Goal: Entertainment & Leisure: Browse casually

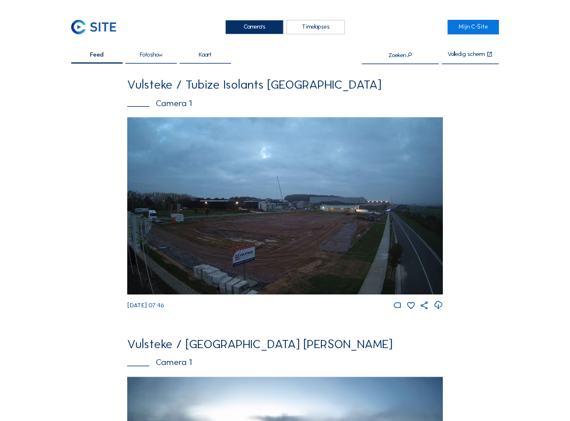
click at [296, 264] on img at bounding box center [284, 205] width 315 height 177
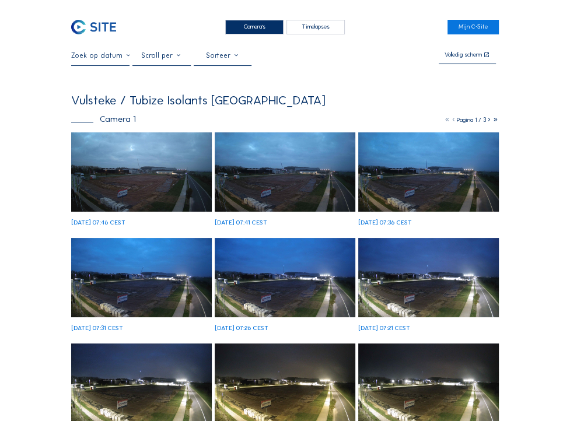
click at [161, 188] on img at bounding box center [141, 171] width 140 height 79
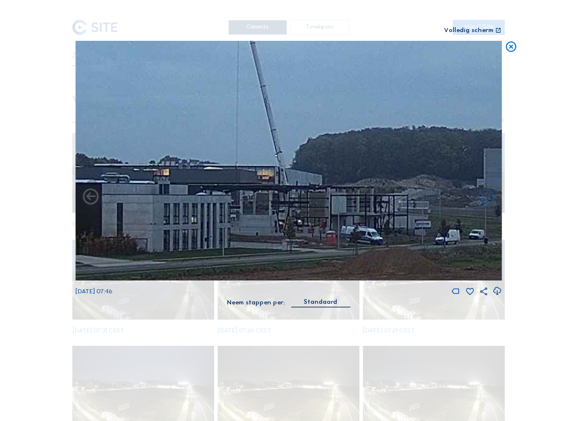
drag, startPoint x: 286, startPoint y: 138, endPoint x: 301, endPoint y: 181, distance: 45.9
click at [301, 181] on img at bounding box center [288, 161] width 426 height 240
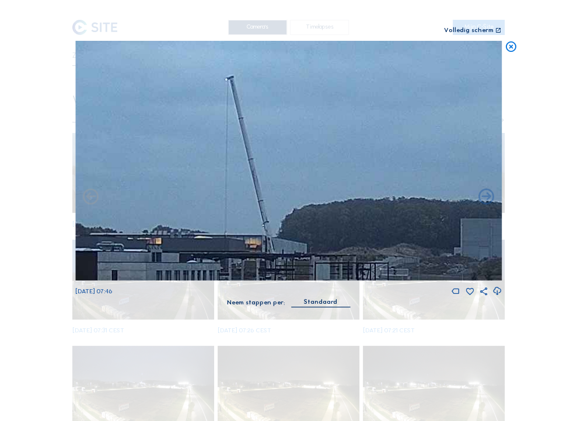
drag, startPoint x: 294, startPoint y: 178, endPoint x: 212, endPoint y: 86, distance: 123.5
click at [212, 86] on img at bounding box center [288, 161] width 426 height 240
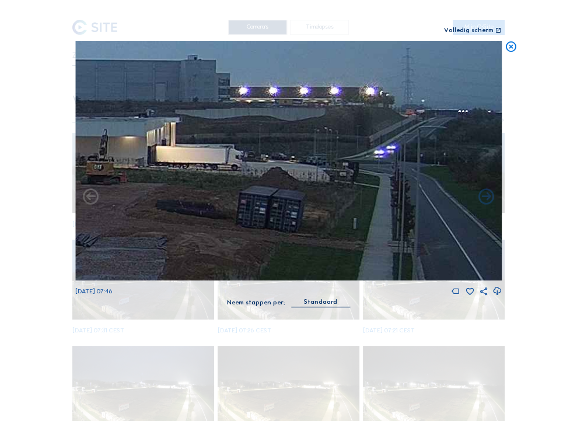
drag, startPoint x: 356, startPoint y: 128, endPoint x: -167, endPoint y: 127, distance: 522.9
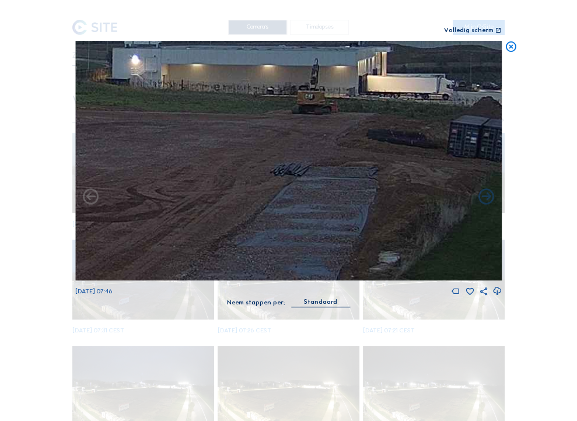
drag, startPoint x: 343, startPoint y: 251, endPoint x: 370, endPoint y: 134, distance: 120.6
click at [370, 134] on img at bounding box center [288, 161] width 426 height 240
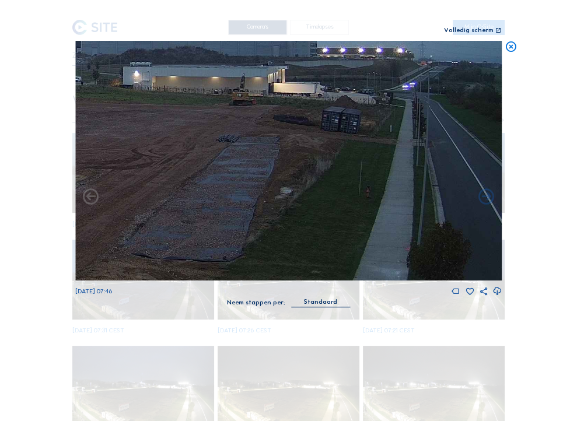
drag, startPoint x: 282, startPoint y: 154, endPoint x: 160, endPoint y: 139, distance: 123.4
click at [160, 139] on img at bounding box center [288, 161] width 426 height 240
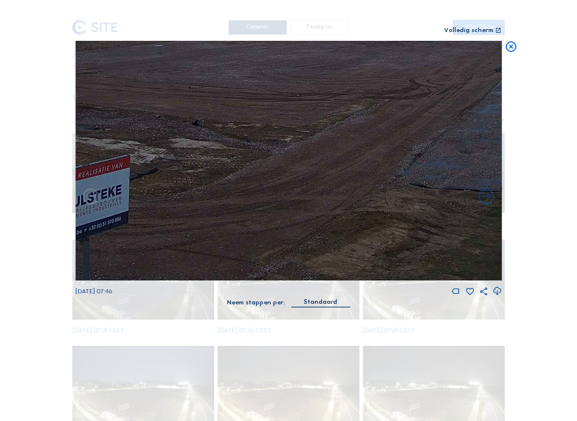
drag, startPoint x: 121, startPoint y: 198, endPoint x: 399, endPoint y: 128, distance: 286.2
click at [399, 128] on img at bounding box center [288, 161] width 426 height 240
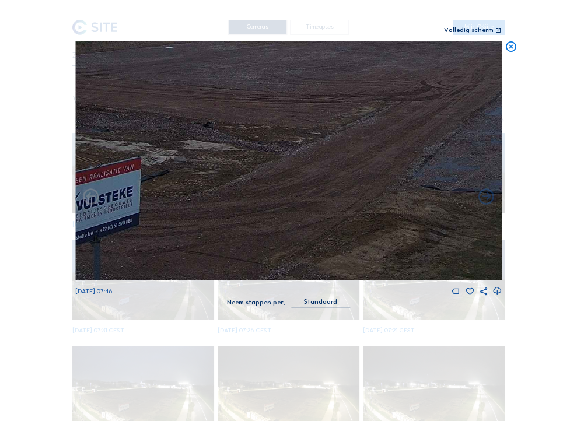
drag, startPoint x: 232, startPoint y: 154, endPoint x: 518, endPoint y: 131, distance: 286.6
click at [518, 131] on div "Scroll om door de tijd te reizen | Druk op de 'Alt'-knop + scroll om te Zoomen …" at bounding box center [288, 210] width 577 height 421
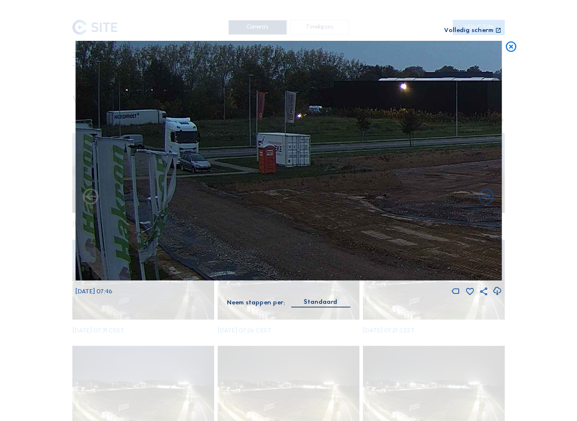
drag, startPoint x: 260, startPoint y: 134, endPoint x: 579, endPoint y: 261, distance: 343.6
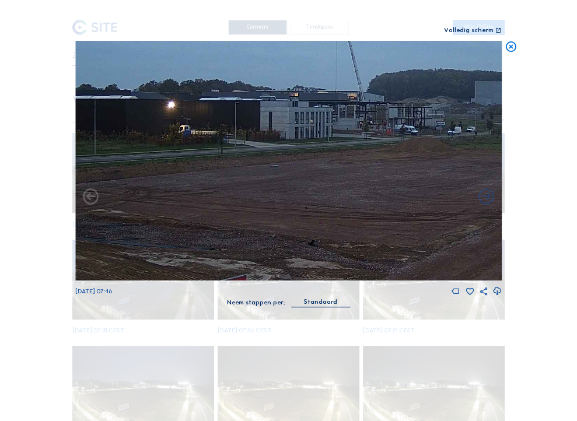
drag, startPoint x: 257, startPoint y: 172, endPoint x: 13, endPoint y: 179, distance: 244.4
click at [12, 179] on div "Scroll om door de tijd te reizen | Druk op de 'Alt'-knop + scroll om te Zoomen …" at bounding box center [288, 210] width 577 height 421
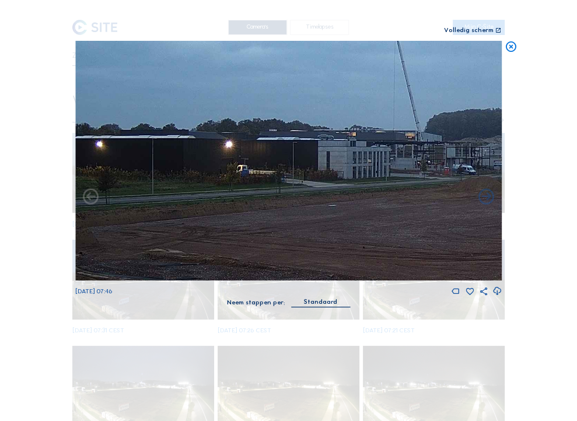
drag, startPoint x: 199, startPoint y: 194, endPoint x: 354, endPoint y: 191, distance: 155.7
click at [354, 191] on img at bounding box center [288, 161] width 426 height 240
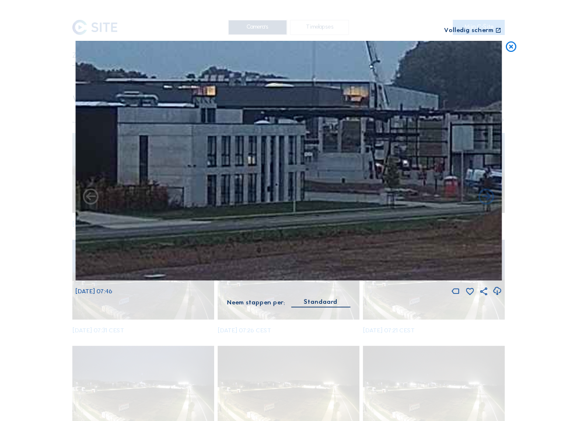
drag, startPoint x: 345, startPoint y: 163, endPoint x: 284, endPoint y: 185, distance: 64.9
click at [284, 167] on img at bounding box center [288, 161] width 426 height 240
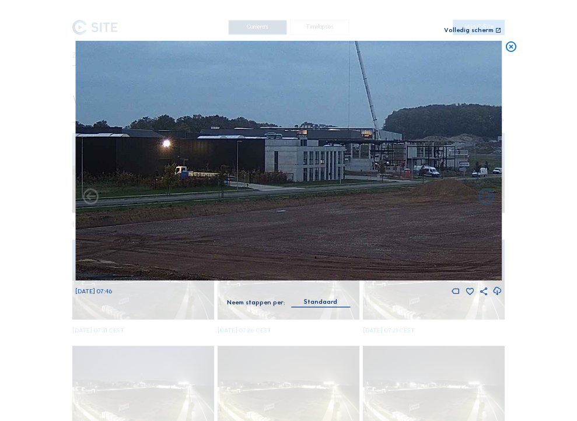
drag, startPoint x: 384, startPoint y: 152, endPoint x: 324, endPoint y: 156, distance: 60.2
click at [324, 156] on img at bounding box center [288, 161] width 426 height 240
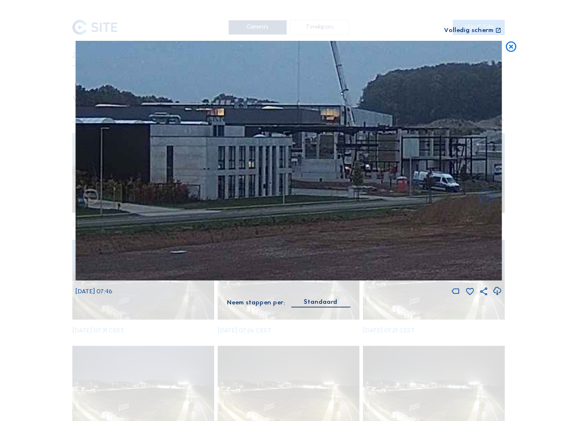
drag, startPoint x: 326, startPoint y: 168, endPoint x: 211, endPoint y: 173, distance: 115.5
click at [211, 173] on img at bounding box center [288, 161] width 426 height 240
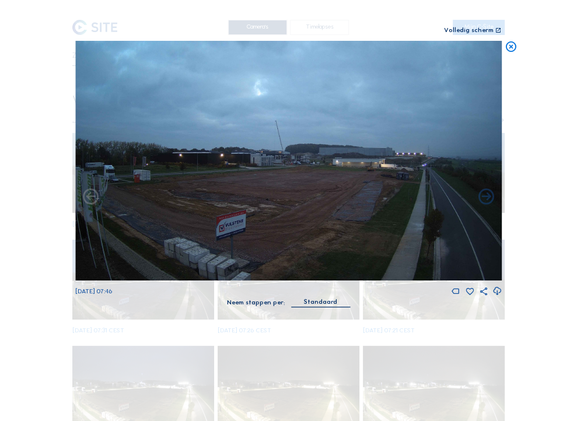
click at [509, 49] on icon at bounding box center [510, 47] width 13 height 13
